Goal: Information Seeking & Learning: Learn about a topic

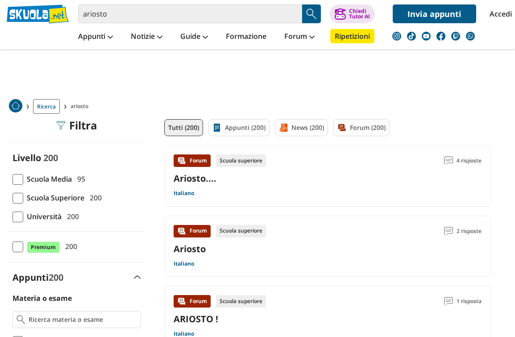
click at [65, 200] on span "Scuola Superiore" at bounding box center [53, 198] width 61 height 12
click at [13, 198] on input "Scuola Superiore 200" at bounding box center [13, 198] width 0 height 0
checkbox input "true"
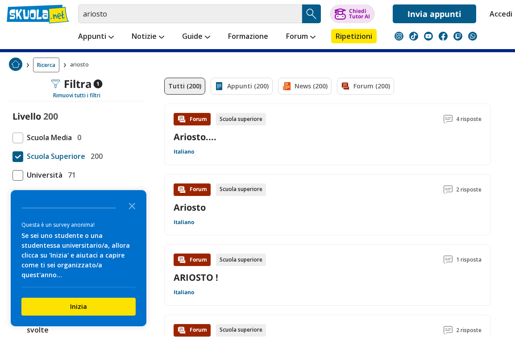
click at [198, 210] on link "Ariosto" at bounding box center [190, 207] width 32 height 12
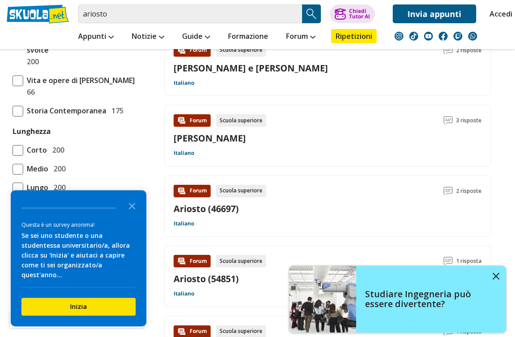
scroll to position [321, 0]
click at [22, 183] on span at bounding box center [18, 188] width 11 height 11
click at [13, 188] on input "Lungo 200" at bounding box center [13, 188] width 0 height 0
checkbox input "true"
click at [68, 25] on span "[PERSON_NAME]" at bounding box center [52, 20] width 59 height 12
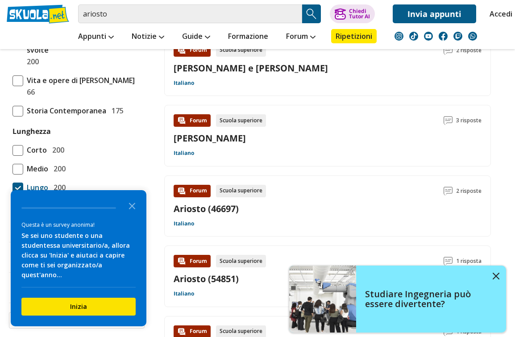
click at [13, 20] on input "Orlando Furioso 131" at bounding box center [13, 20] width 0 height 0
checkbox input "true"
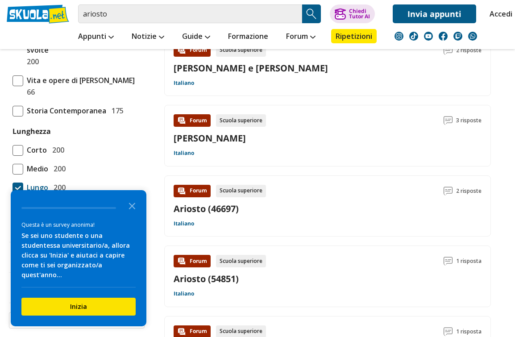
click at [126, 213] on icon "Close the survey" at bounding box center [132, 205] width 18 height 18
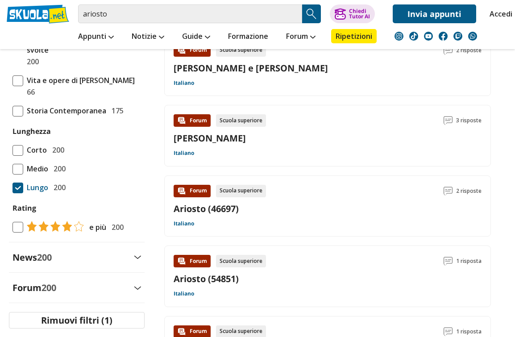
click at [130, 156] on label "Corto 200" at bounding box center [77, 150] width 129 height 12
click at [13, 150] on input "Corto 200" at bounding box center [13, 150] width 0 height 0
checkbox input "true"
checkbox input "false"
